Goal: Transaction & Acquisition: Download file/media

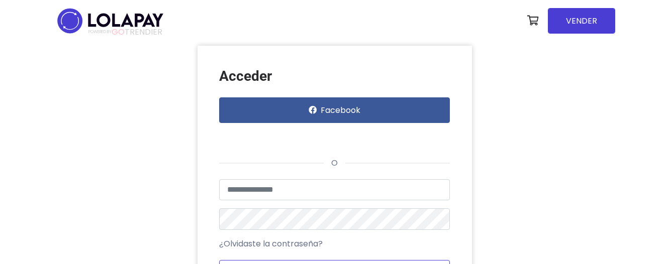
click at [323, 261] on div "Acceder Facebook o Usuario no encontrado o datos inválidos ¿Olvidaste la contra…" at bounding box center [334, 188] width 573 height 284
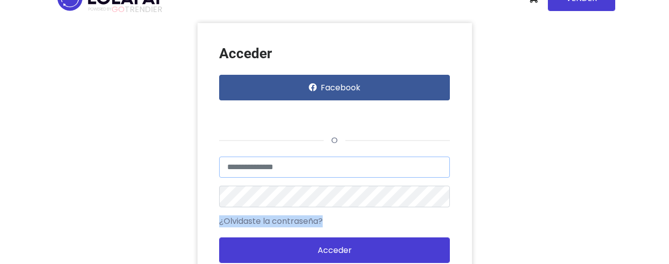
click at [310, 160] on input "text" at bounding box center [334, 167] width 231 height 21
click at [287, 111] on div "Acceder con Google. Se abre en una pestaña nueva" at bounding box center [267, 115] width 96 height 22
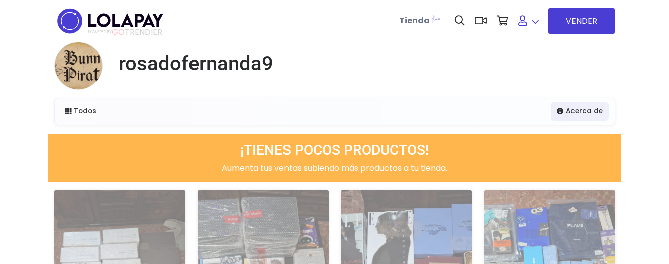
click at [530, 31] on link at bounding box center [528, 21] width 31 height 31
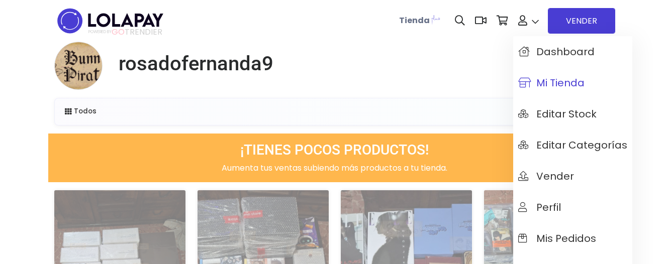
click at [568, 76] on link "Mi tienda" at bounding box center [572, 82] width 119 height 31
click at [530, 21] on link at bounding box center [528, 21] width 31 height 31
click at [559, 243] on span "Mis pedidos" at bounding box center [557, 238] width 78 height 11
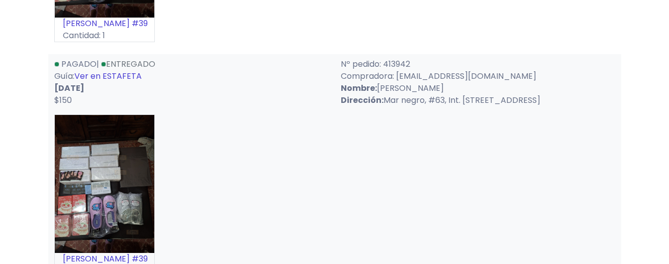
scroll to position [513, 0]
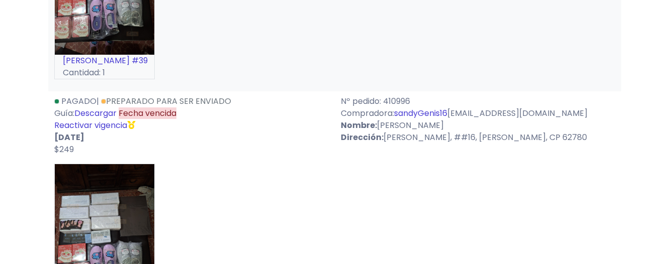
click at [112, 115] on link "Descargar" at bounding box center [95, 114] width 42 height 12
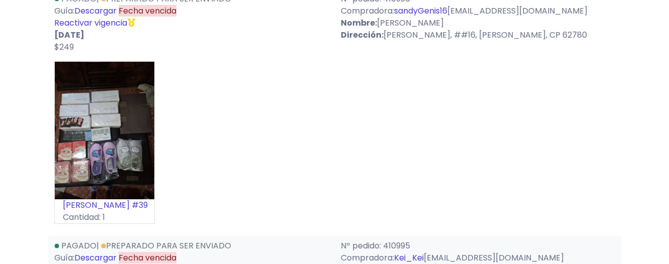
scroll to position [769, 0]
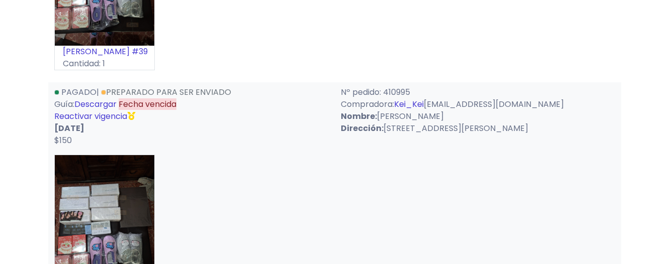
click at [109, 107] on link "Descargar" at bounding box center [95, 105] width 42 height 12
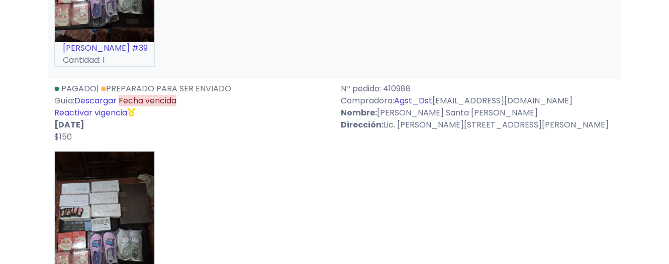
scroll to position [1026, 0]
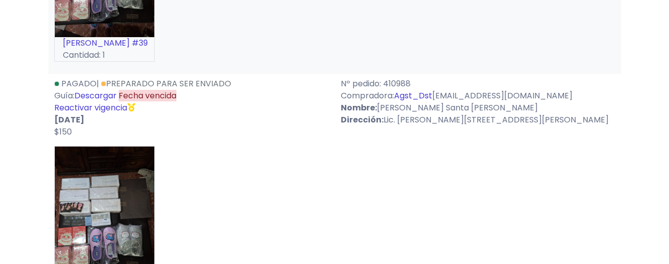
click at [106, 98] on link "Descargar" at bounding box center [95, 96] width 42 height 12
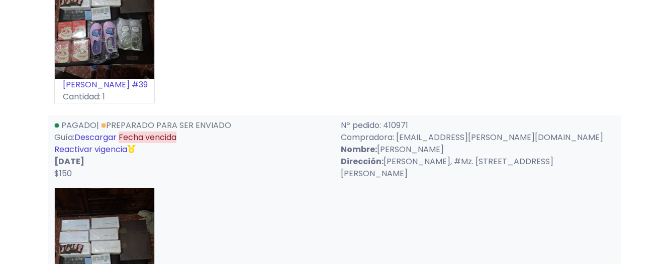
scroll to position [1282, 0]
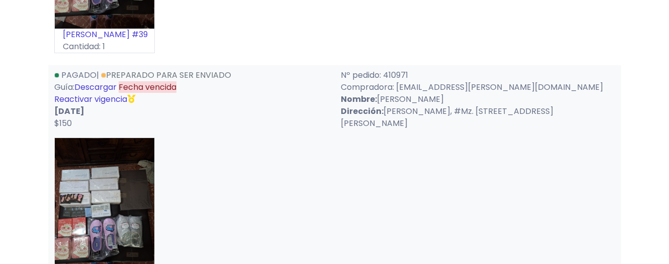
click at [108, 90] on link "Descargar" at bounding box center [95, 87] width 42 height 12
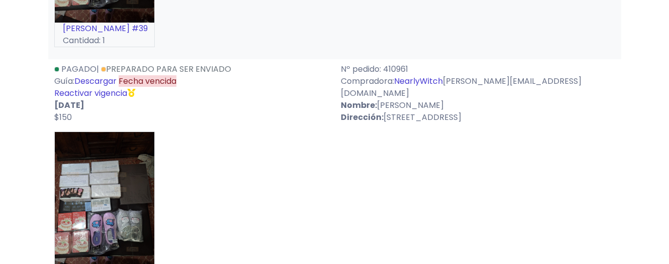
scroll to position [1539, 0]
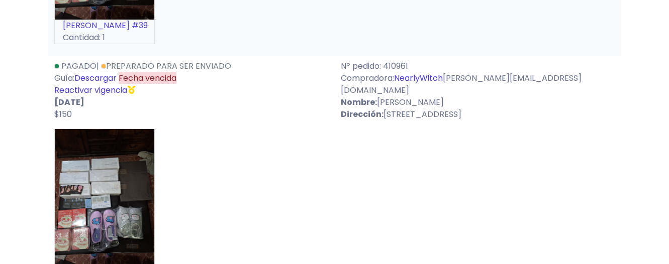
click at [97, 81] on link "Descargar" at bounding box center [95, 78] width 42 height 12
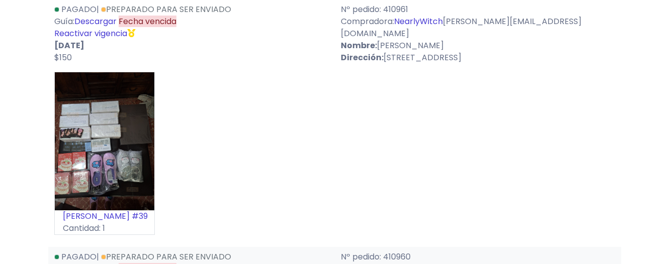
scroll to position [1795, 0]
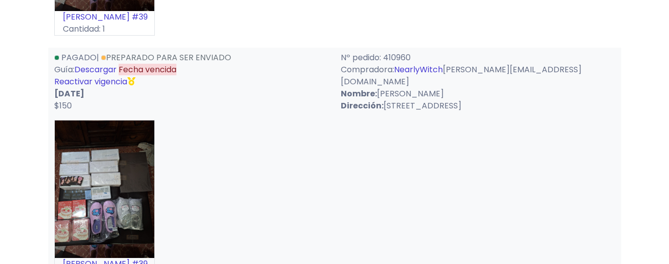
click at [114, 68] on link "Descargar" at bounding box center [95, 70] width 42 height 12
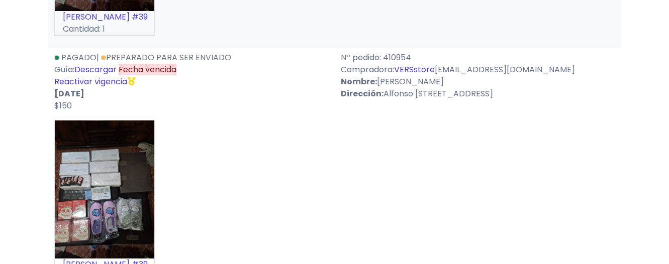
scroll to position [2051, 0]
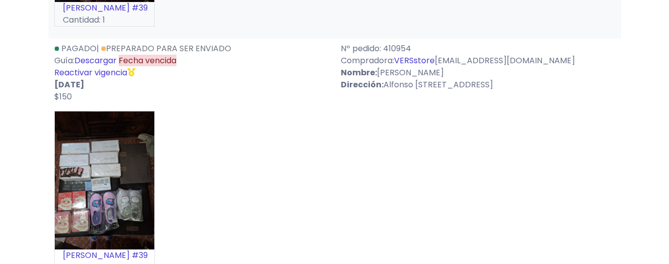
click at [113, 66] on link "Descargar" at bounding box center [95, 61] width 42 height 12
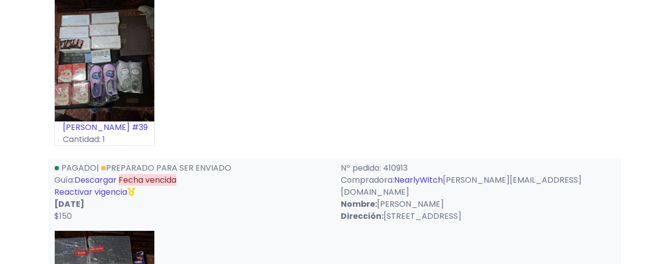
scroll to position [2256, 0]
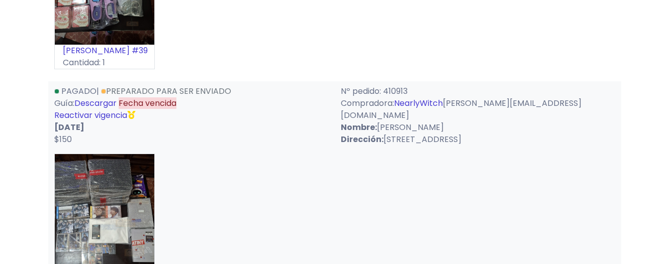
click at [111, 103] on link "Descargar" at bounding box center [95, 104] width 42 height 12
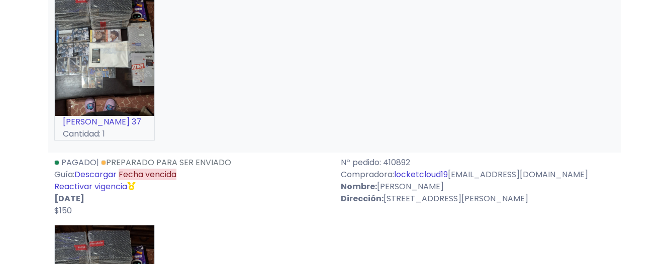
scroll to position [2462, 0]
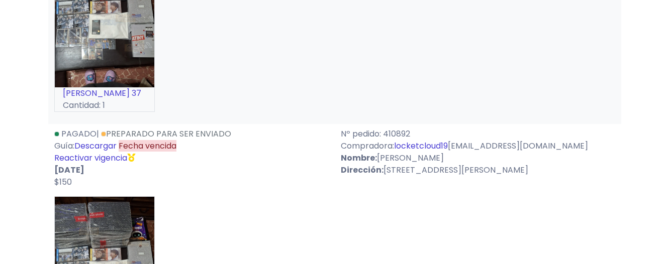
click at [108, 146] on link "Descargar" at bounding box center [95, 146] width 42 height 12
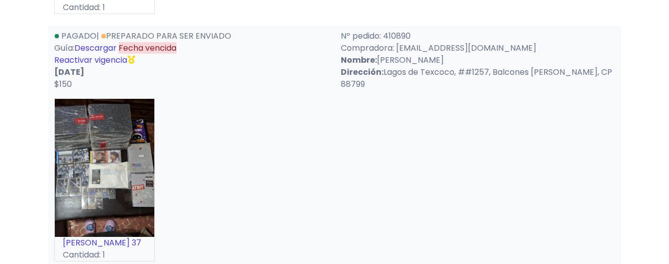
scroll to position [2769, 0]
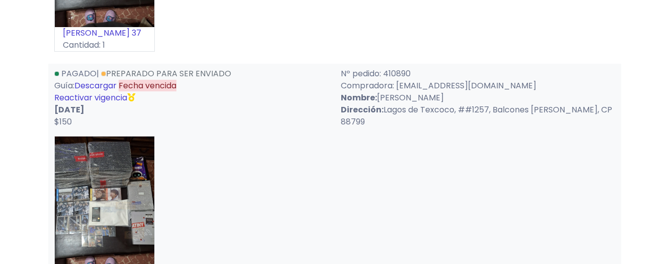
click at [105, 83] on link "Descargar" at bounding box center [95, 86] width 42 height 12
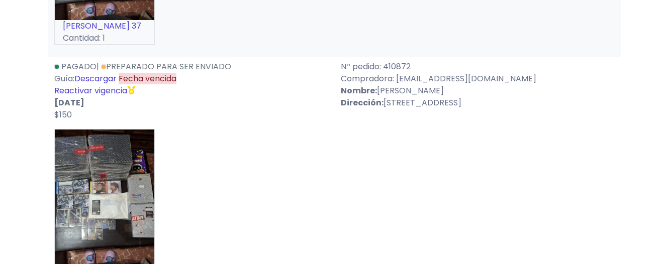
scroll to position [3026, 0]
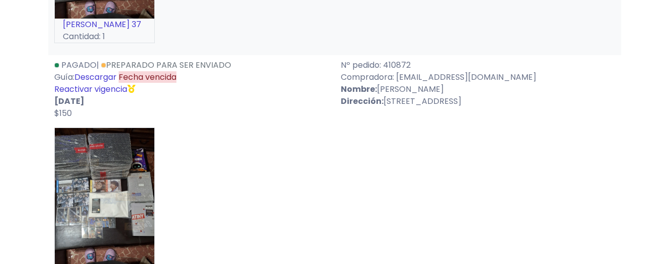
click at [112, 75] on link "Descargar" at bounding box center [95, 77] width 42 height 12
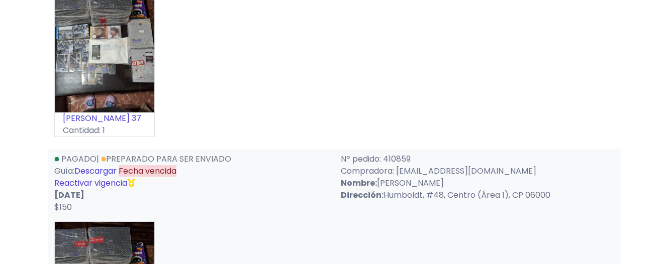
scroll to position [3231, 0]
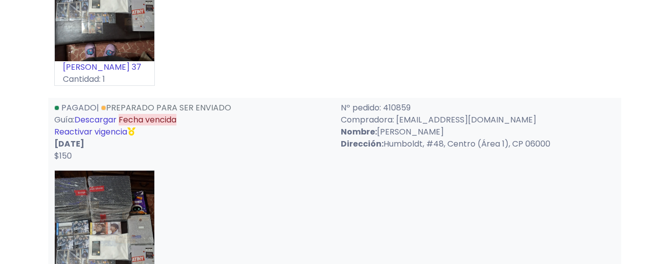
click at [110, 117] on link "Descargar" at bounding box center [95, 120] width 42 height 12
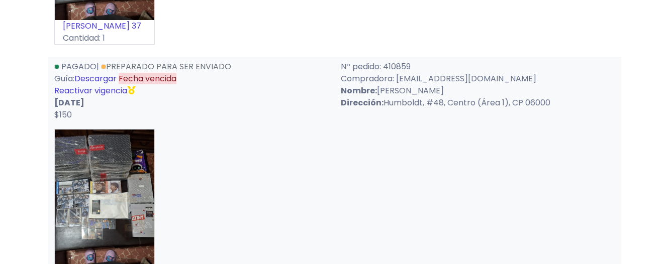
scroll to position [3436, 0]
